Goal: Task Accomplishment & Management: Manage account settings

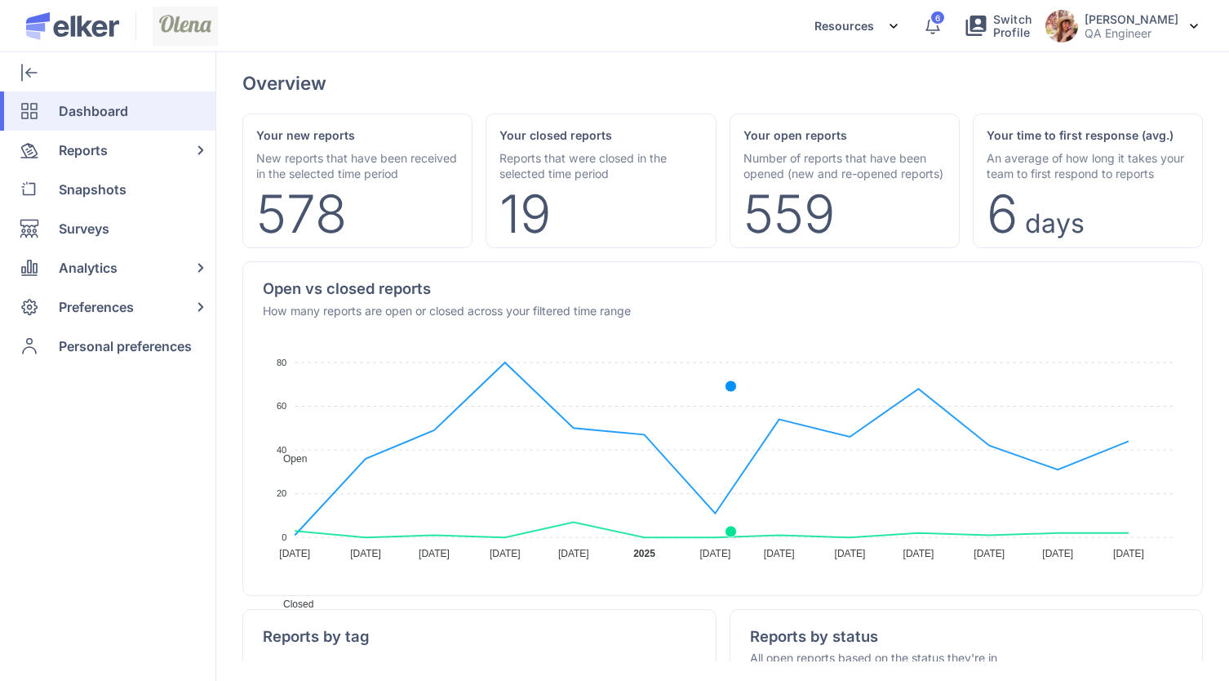
click at [943, 27] on icon at bounding box center [933, 26] width 20 height 20
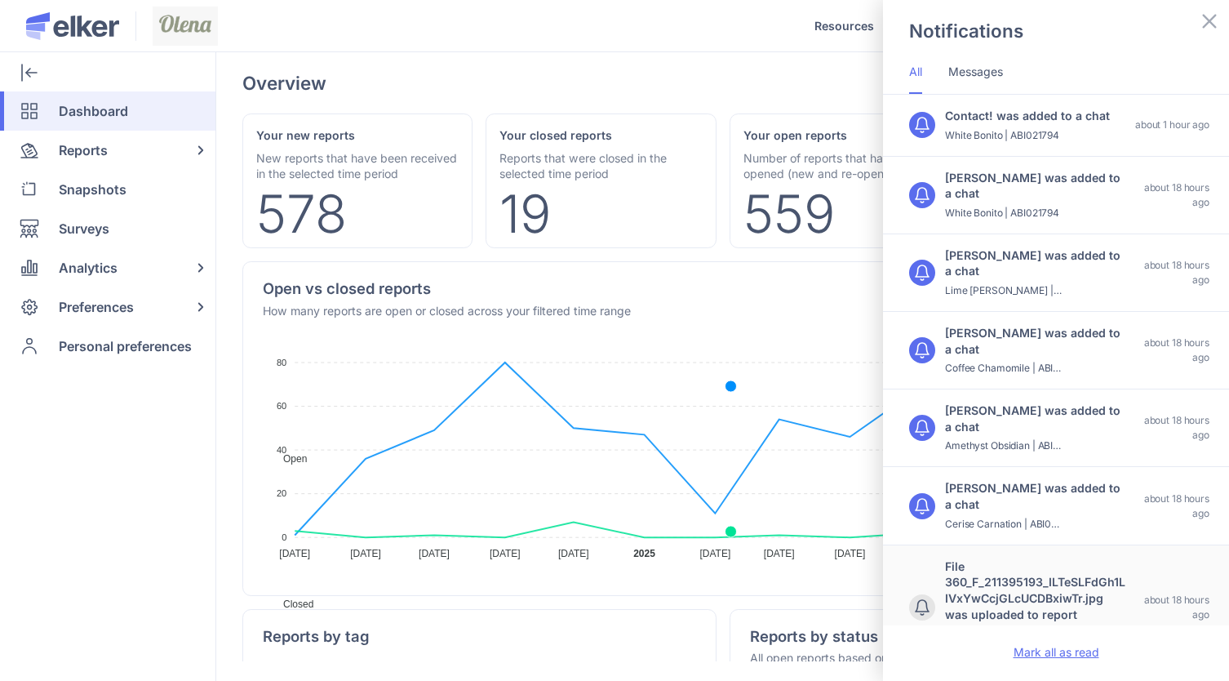
click at [1011, 651] on div "Mark all as read" at bounding box center [1056, 651] width 346 height 52
click at [1045, 647] on div "Mark all as read" at bounding box center [1056, 651] width 346 height 52
click at [718, 70] on div "Notifications All Messages Contact! was added to a chat White Bonito | ABI02179…" at bounding box center [614, 340] width 1229 height 681
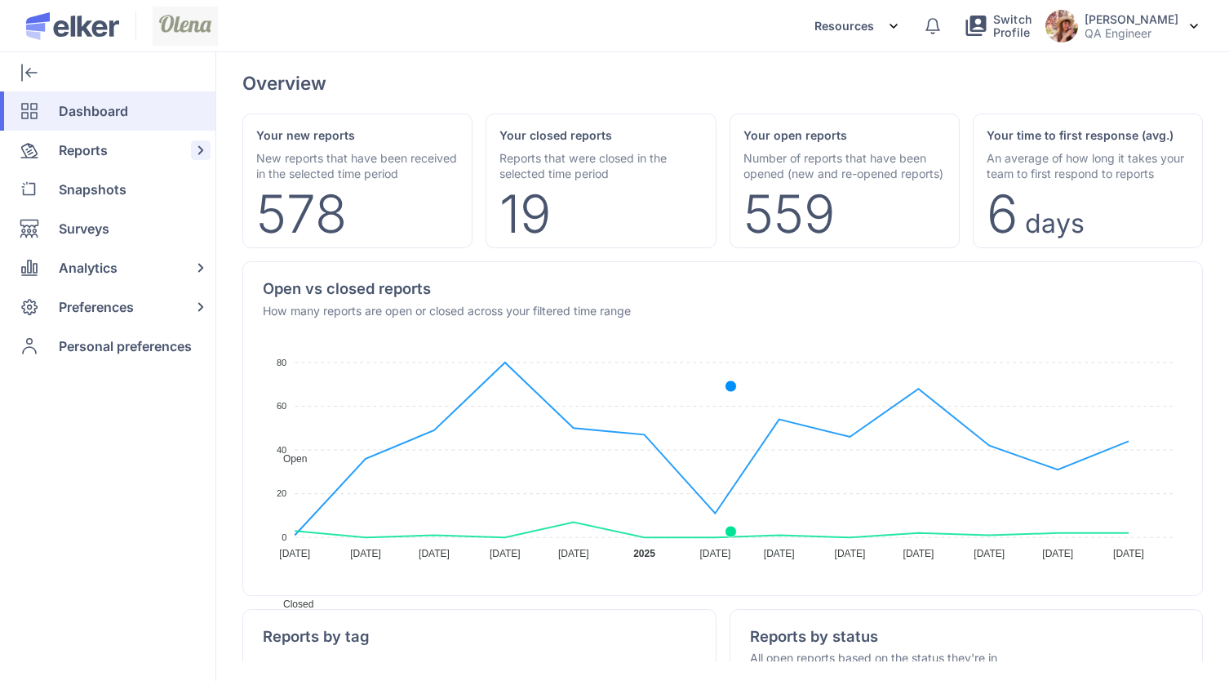
click at [94, 147] on span "Reports" at bounding box center [83, 150] width 49 height 39
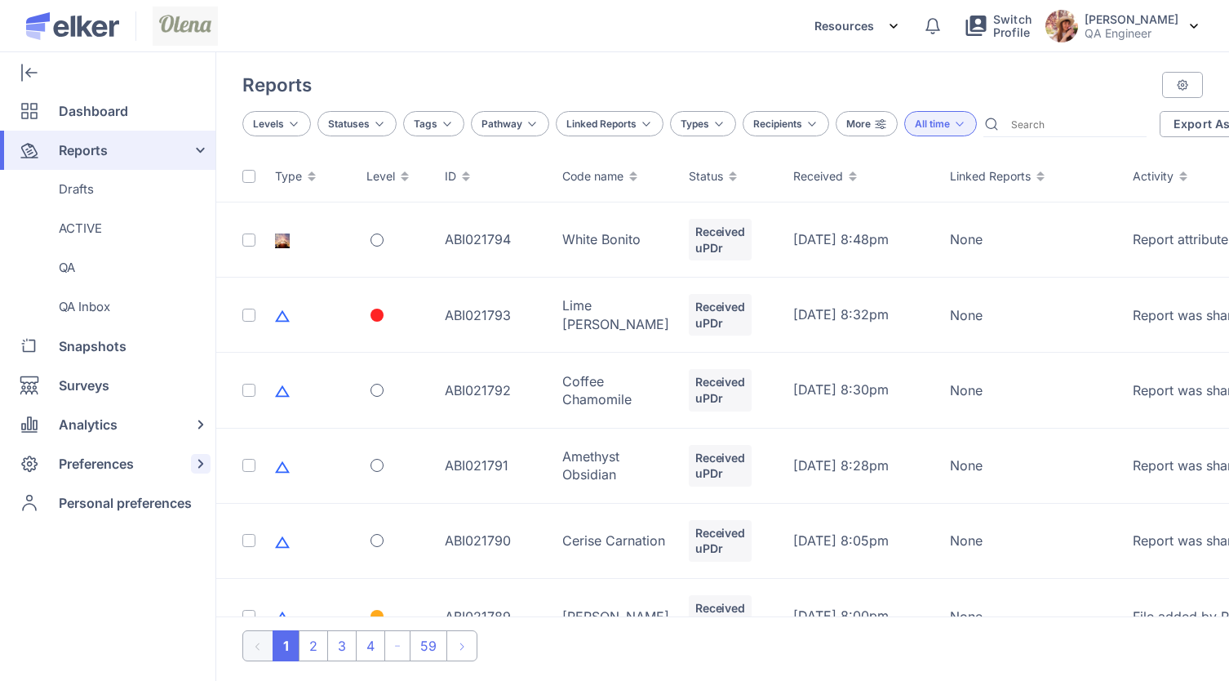
click at [117, 457] on span "Preferences" at bounding box center [96, 463] width 75 height 39
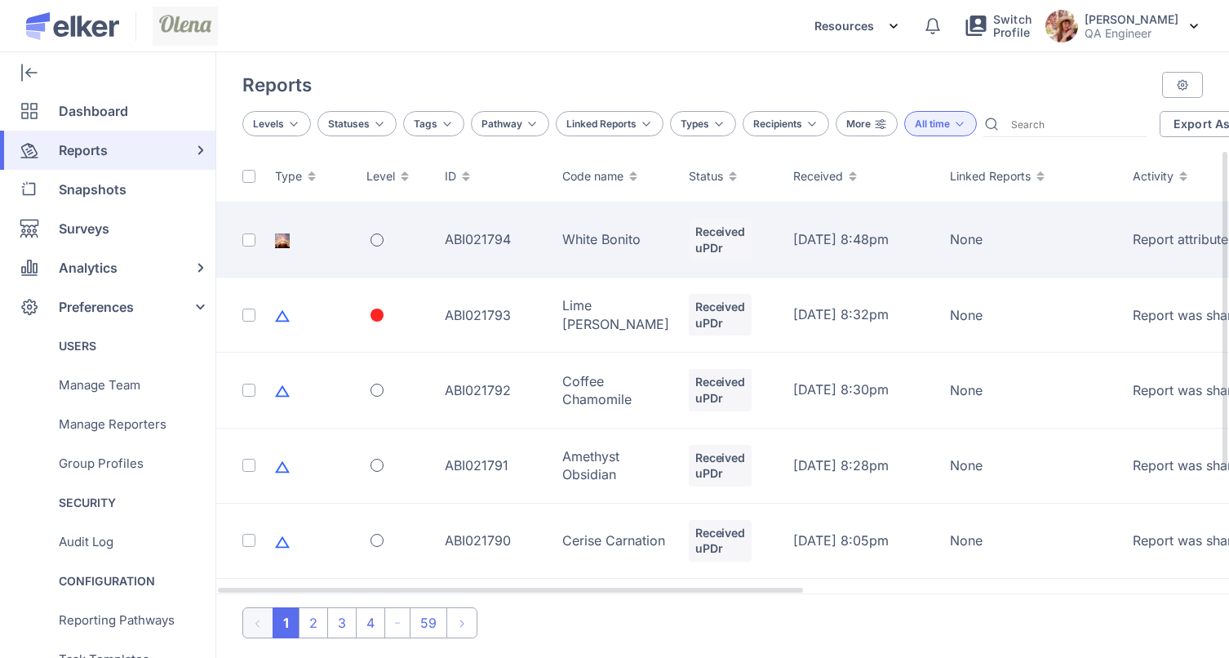
click at [416, 233] on div at bounding box center [396, 239] width 59 height 13
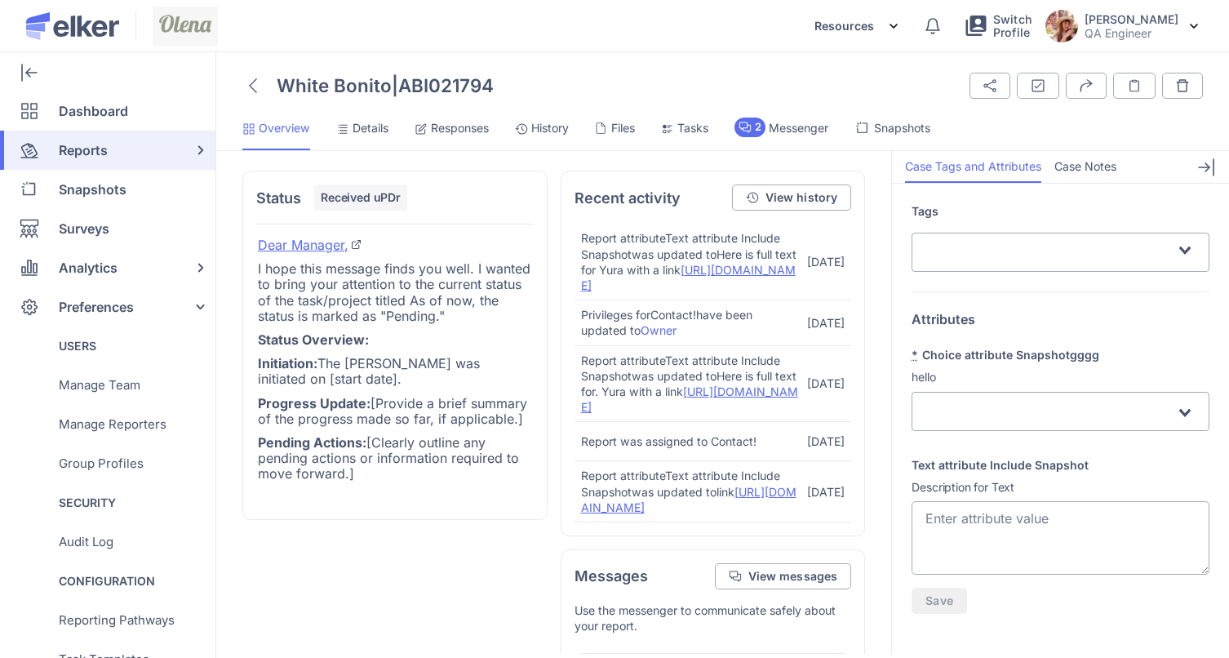
click at [364, 130] on span "Details" at bounding box center [371, 128] width 36 height 16
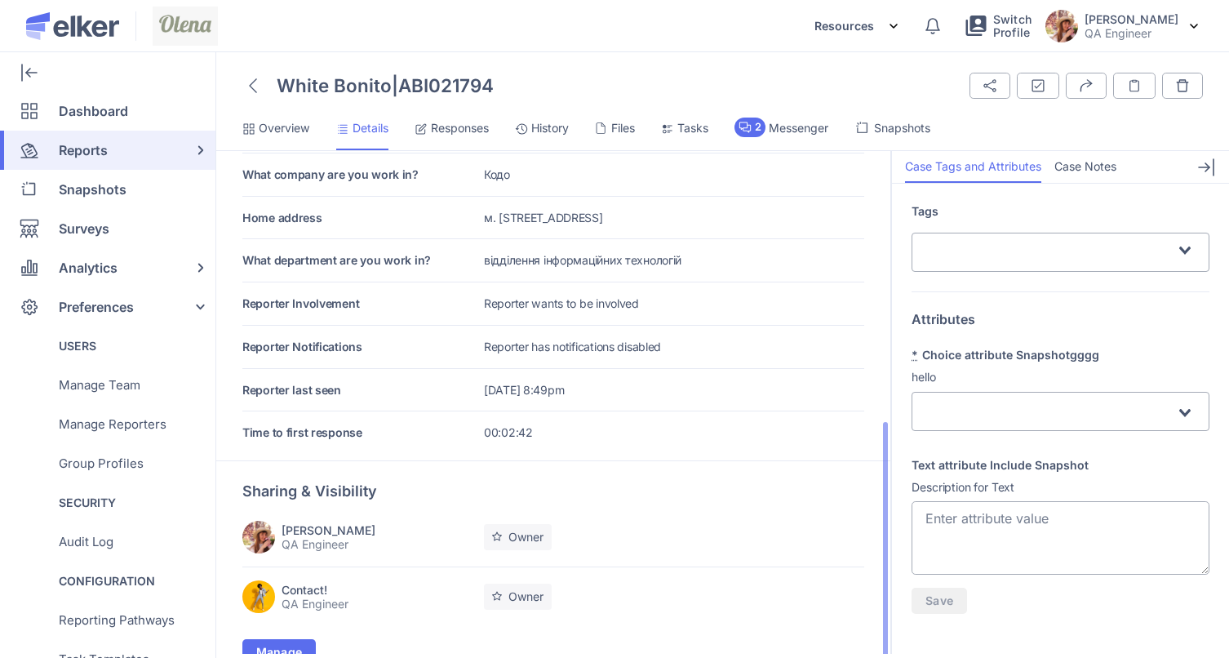
scroll to position [23, 0]
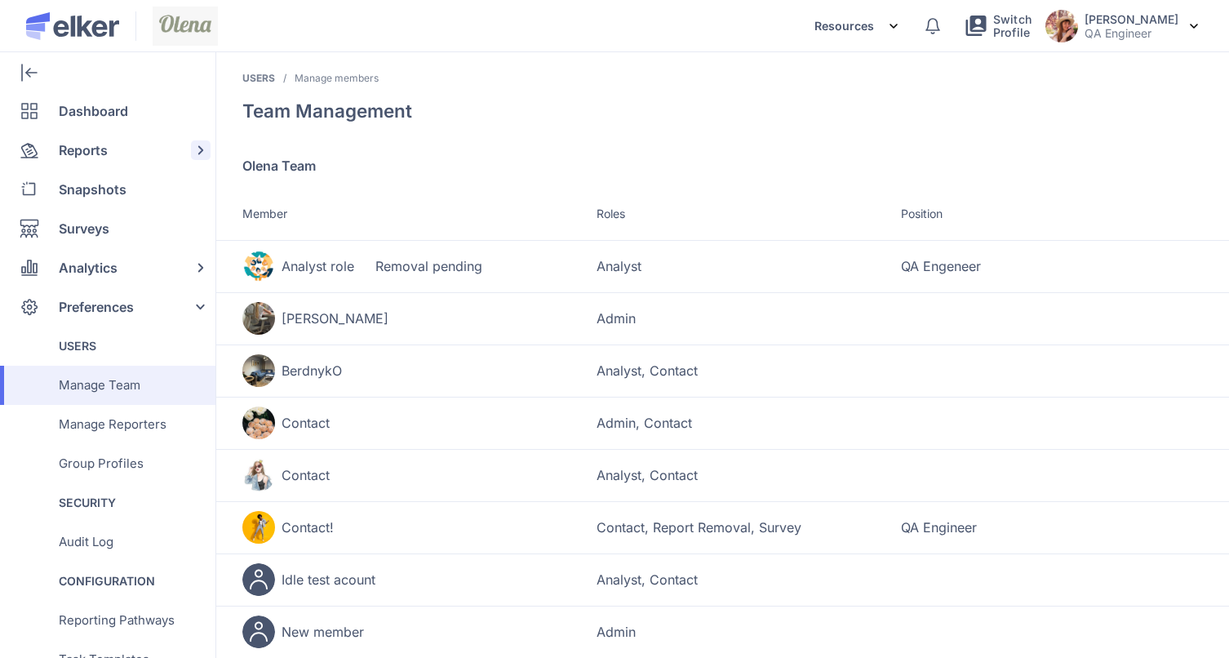
click at [101, 151] on span "Reports" at bounding box center [83, 150] width 49 height 39
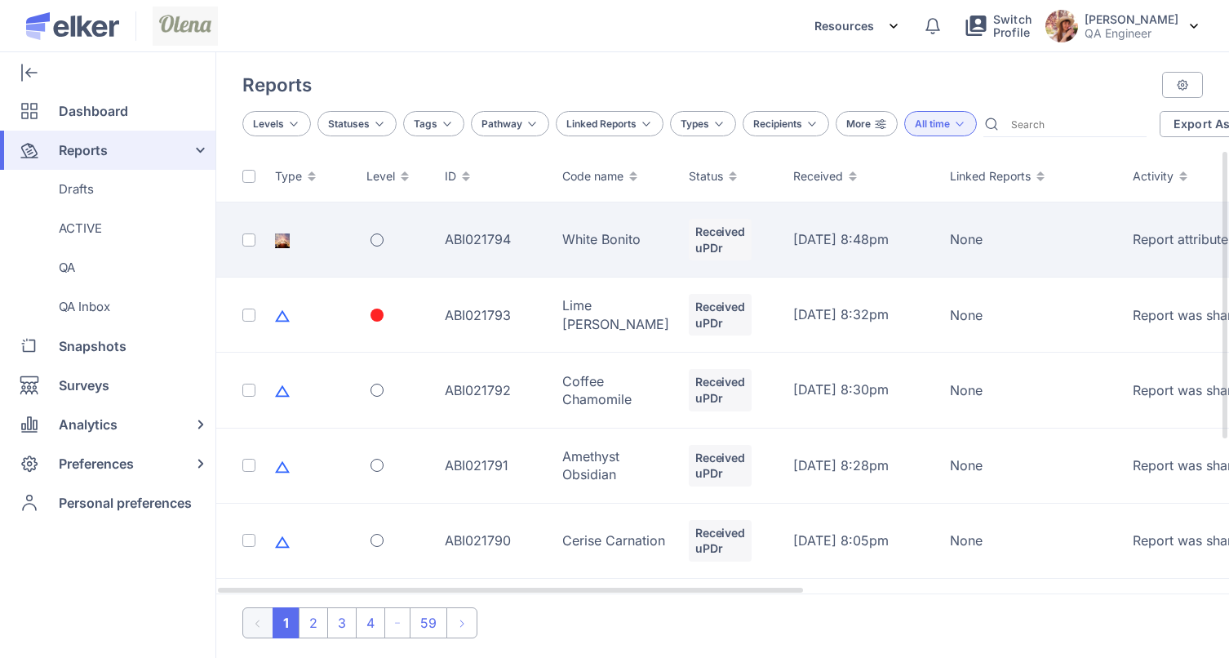
click at [475, 243] on td "ABI021794" at bounding box center [494, 239] width 118 height 75
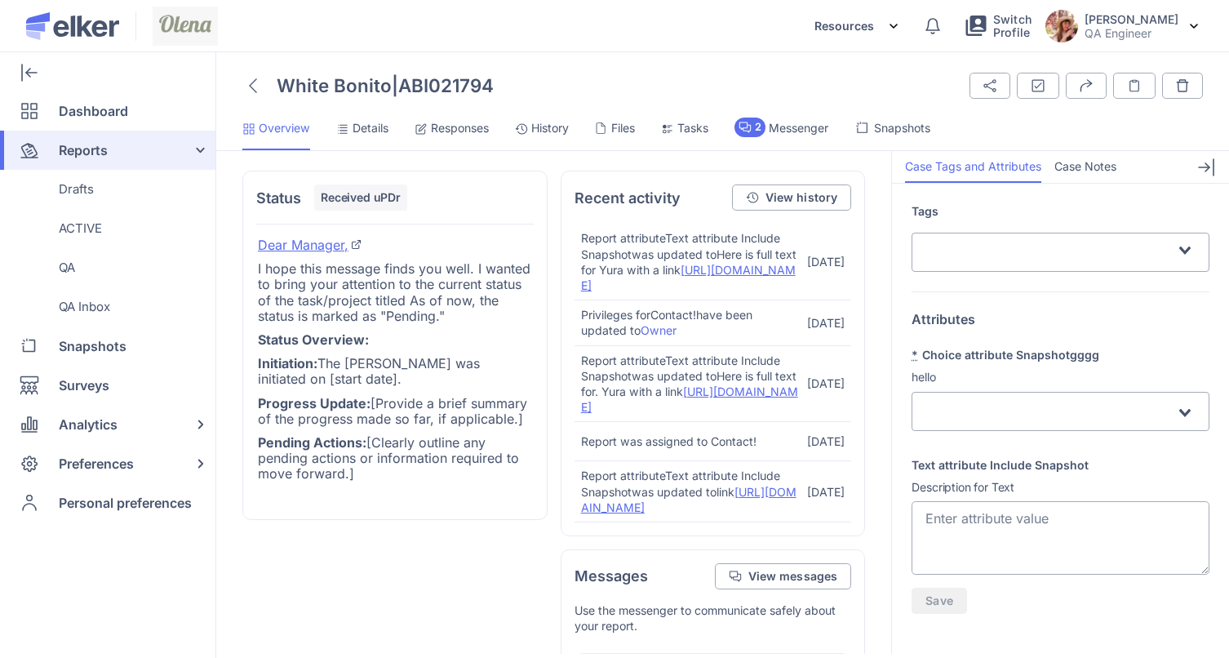
click at [1142, 520] on textarea "Text attribute Include Snapshot" at bounding box center [1061, 537] width 298 height 73
type textarea "Here is full text for Yura with a link update [URL][DOMAIN_NAME]"
click at [947, 606] on span "Save" at bounding box center [940, 600] width 28 height 11
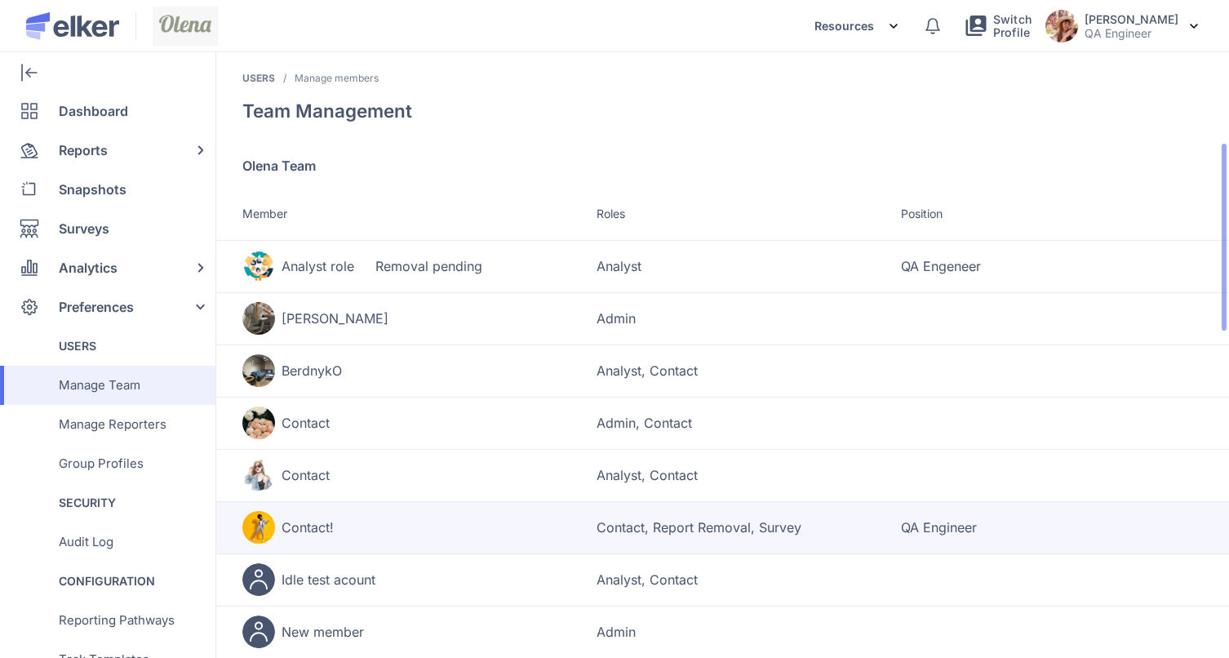
click at [318, 547] on td "Contact!" at bounding box center [419, 527] width 354 height 52
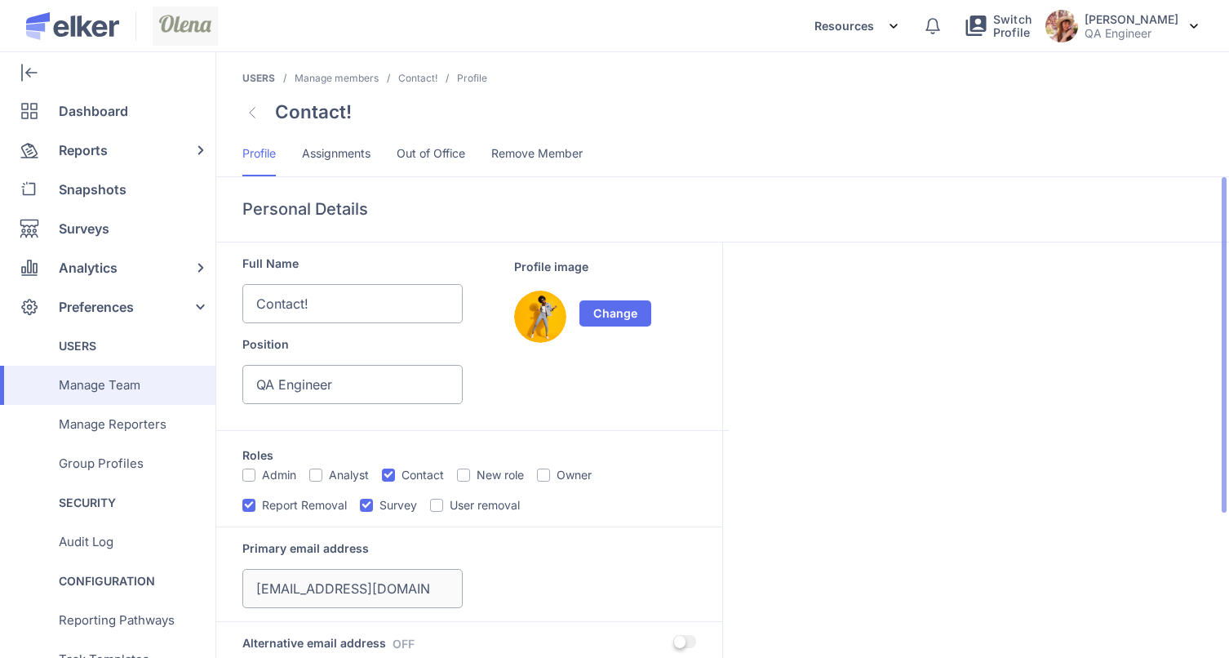
click at [544, 594] on div "Primary email address" at bounding box center [469, 574] width 454 height 68
